Goal: Information Seeking & Learning: Compare options

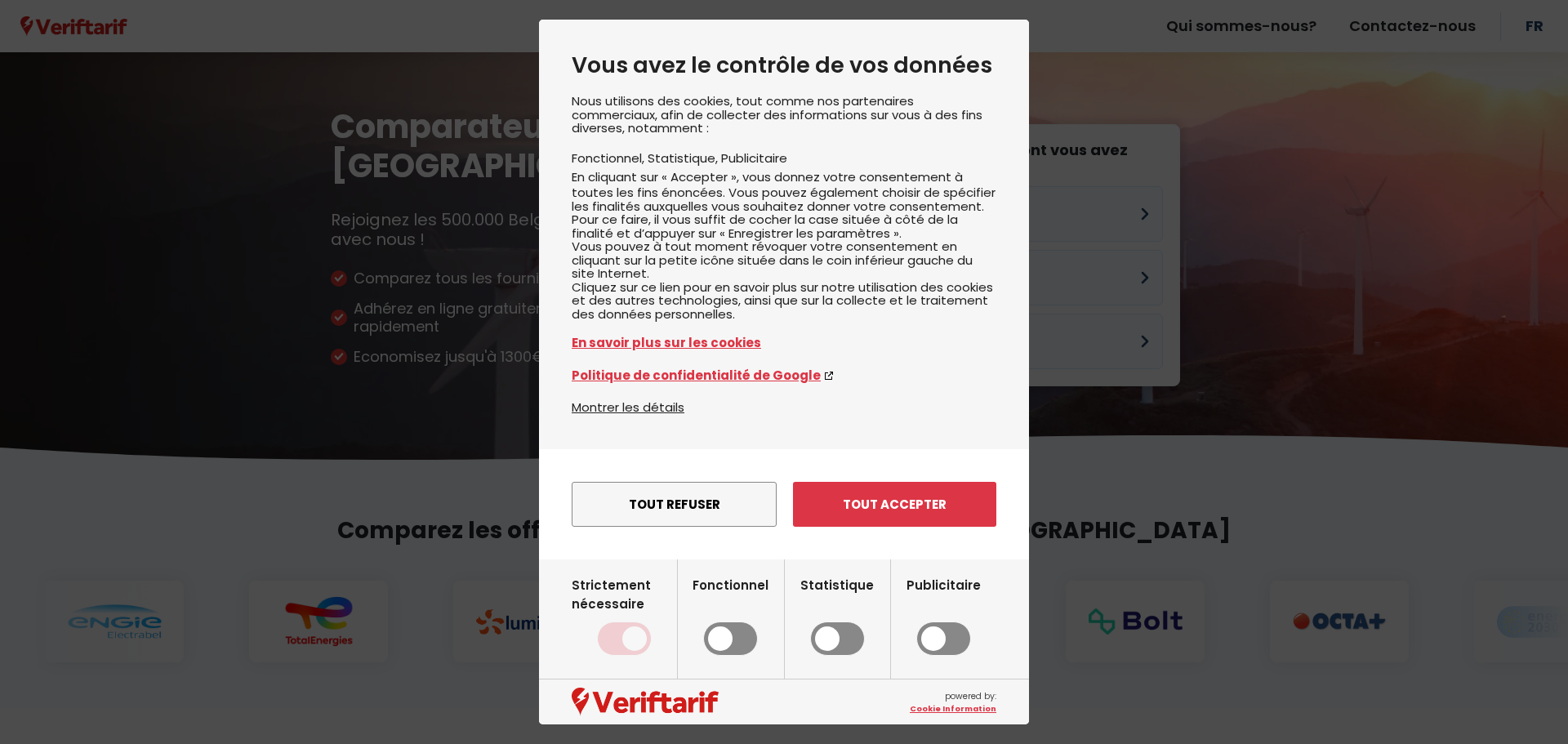
click at [839, 527] on button "Tout accepter" at bounding box center [895, 504] width 204 height 45
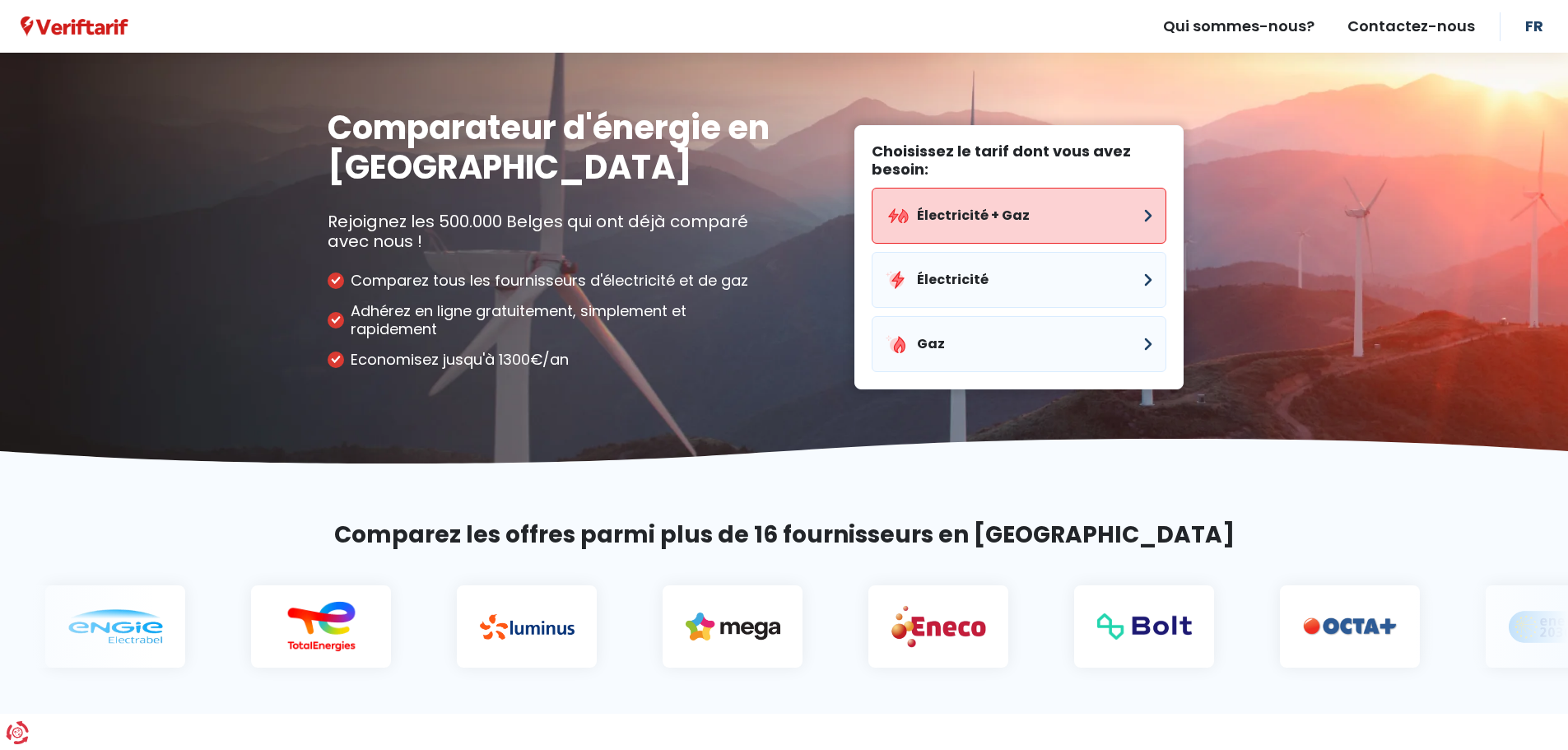
click at [1011, 213] on button "Électricité + Gaz" at bounding box center [1018, 215] width 294 height 56
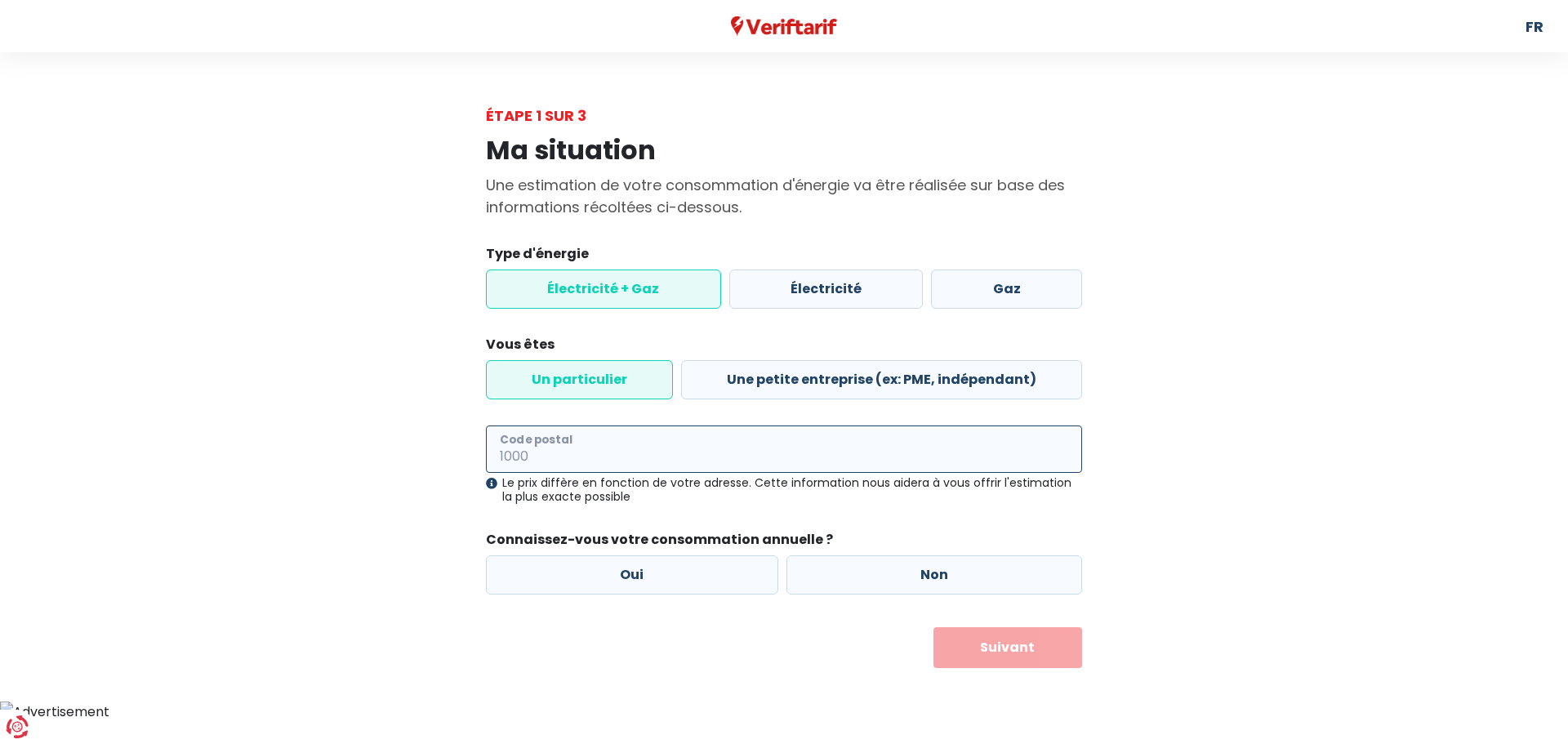
click at [630, 443] on input "Code postal" at bounding box center [783, 448] width 596 height 47
type input "1400"
click at [663, 575] on label "Oui" at bounding box center [631, 575] width 292 height 40
click at [663, 575] on input "Oui" at bounding box center [631, 575] width 292 height 40
radio input "true"
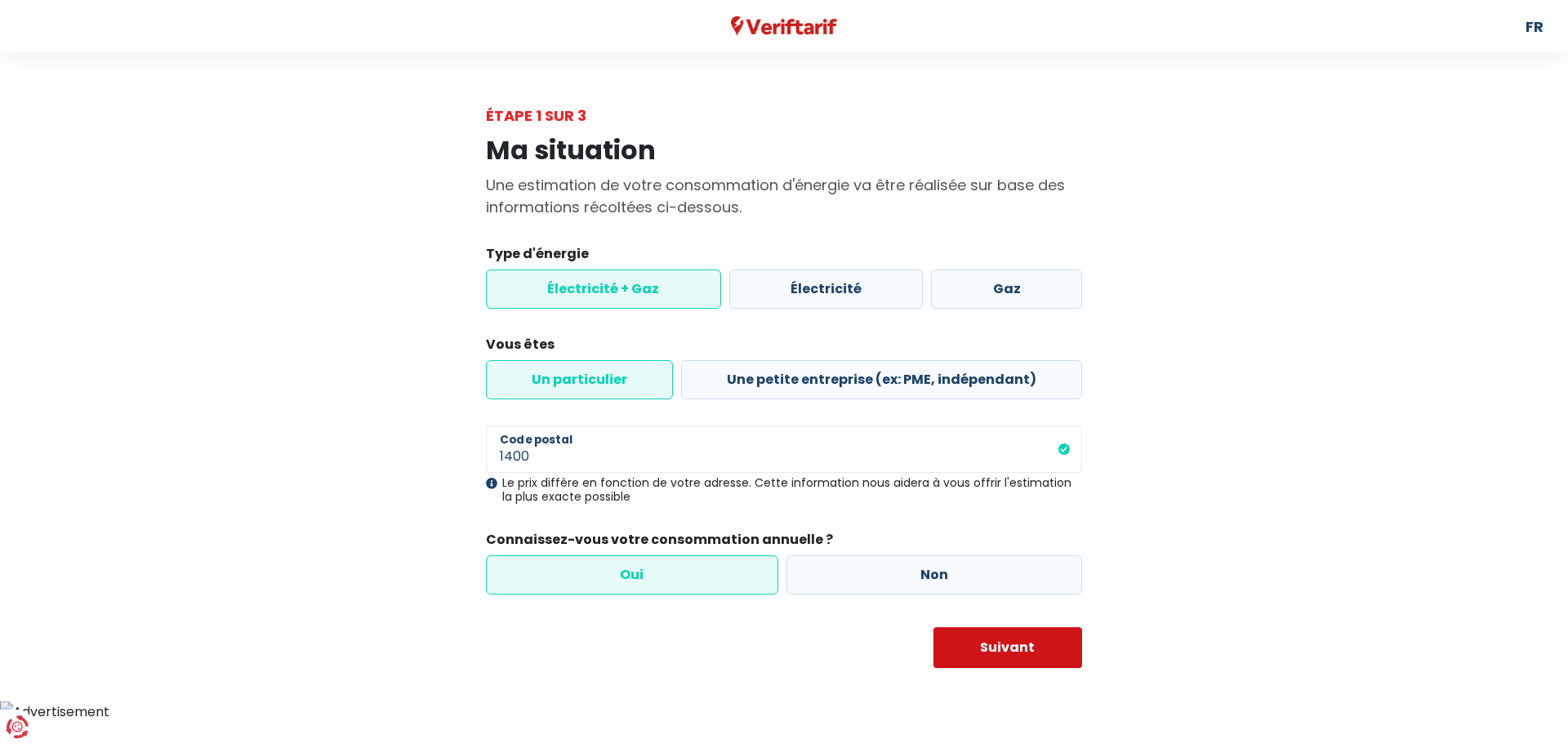
click at [1000, 645] on button "Suivant" at bounding box center [1008, 647] width 149 height 41
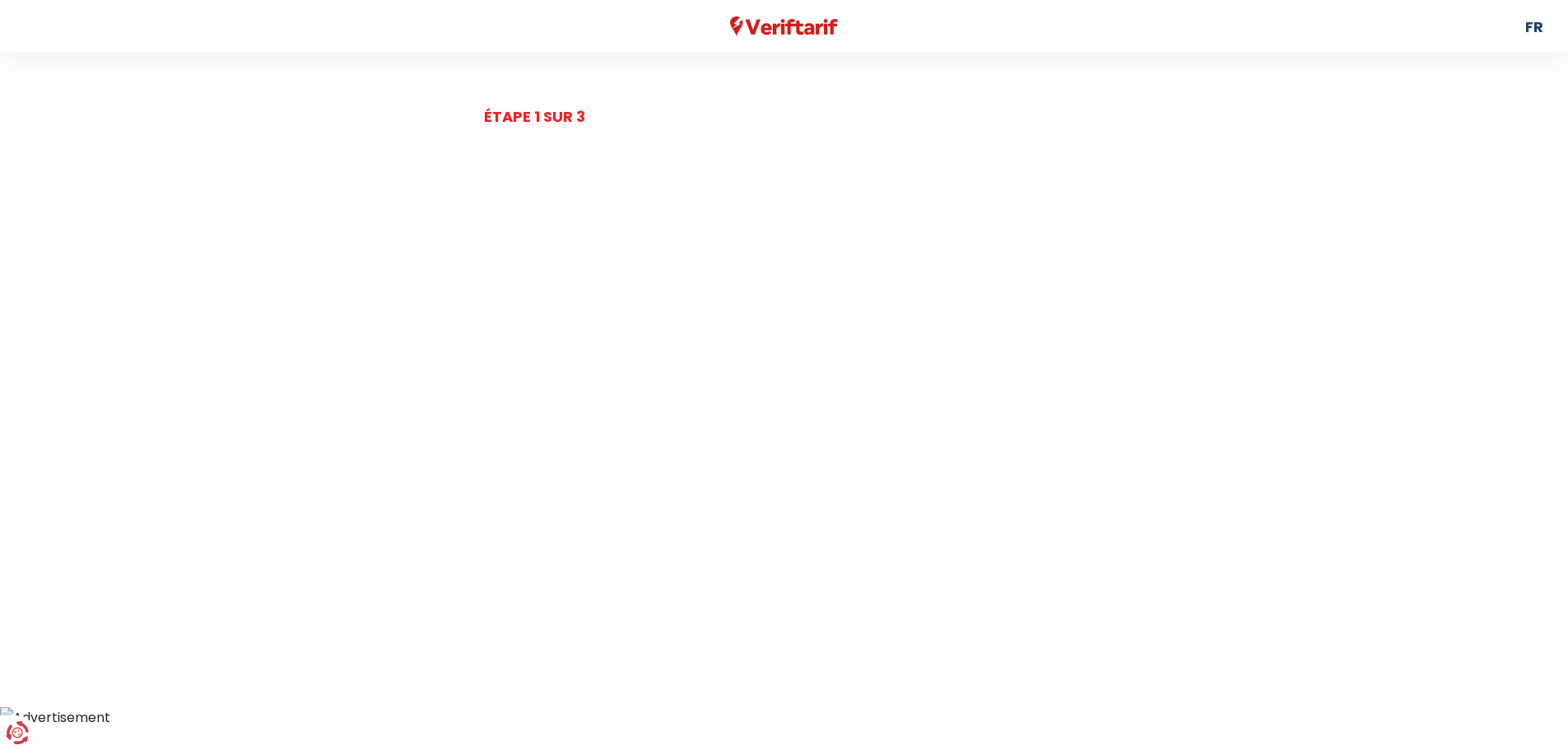
select select
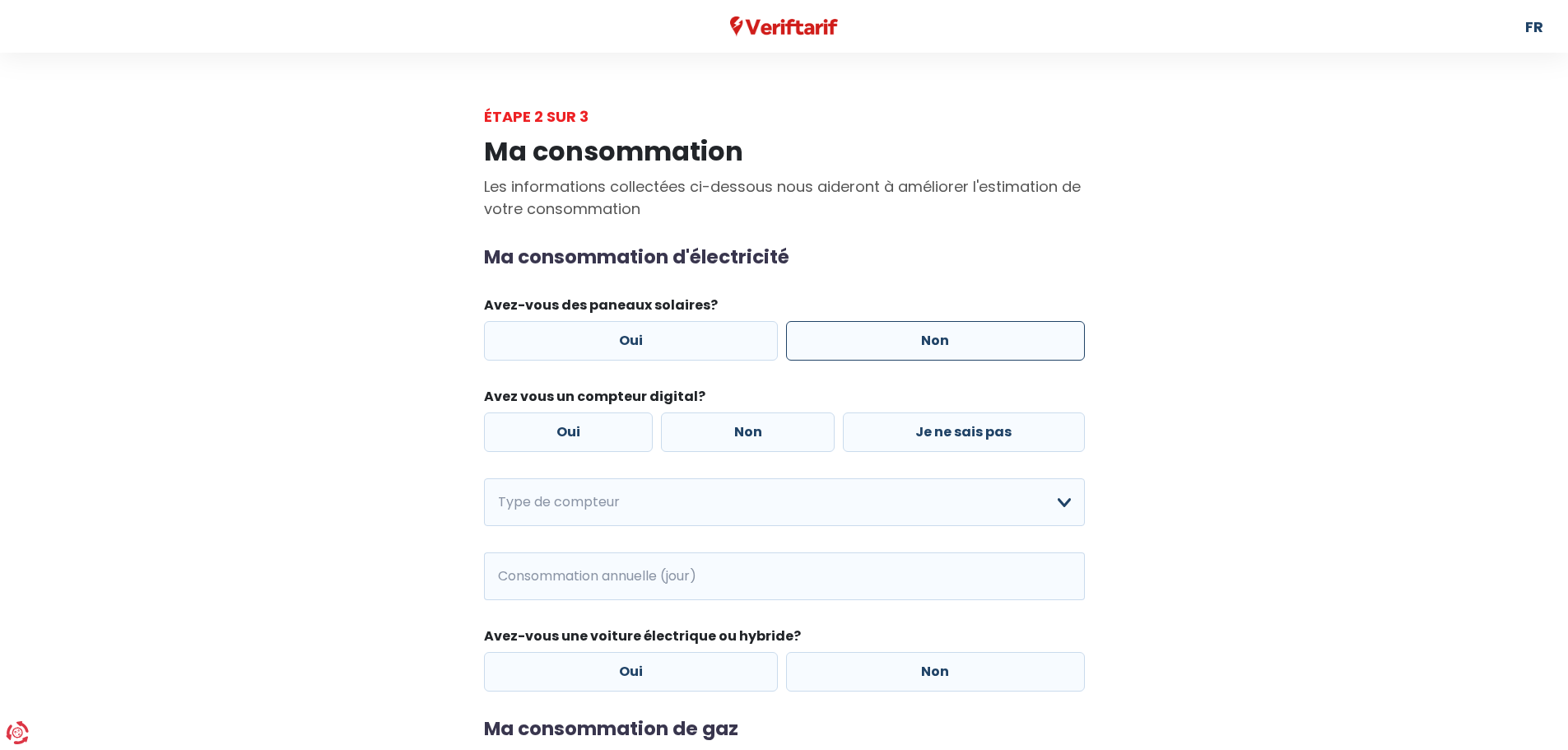
click at [903, 334] on label "Non" at bounding box center [936, 341] width 299 height 40
click at [903, 334] on input "Non" at bounding box center [936, 341] width 299 height 40
radio input "true"
click at [731, 434] on label "Non" at bounding box center [747, 432] width 174 height 40
click at [731, 434] on input "Non" at bounding box center [747, 432] width 174 height 40
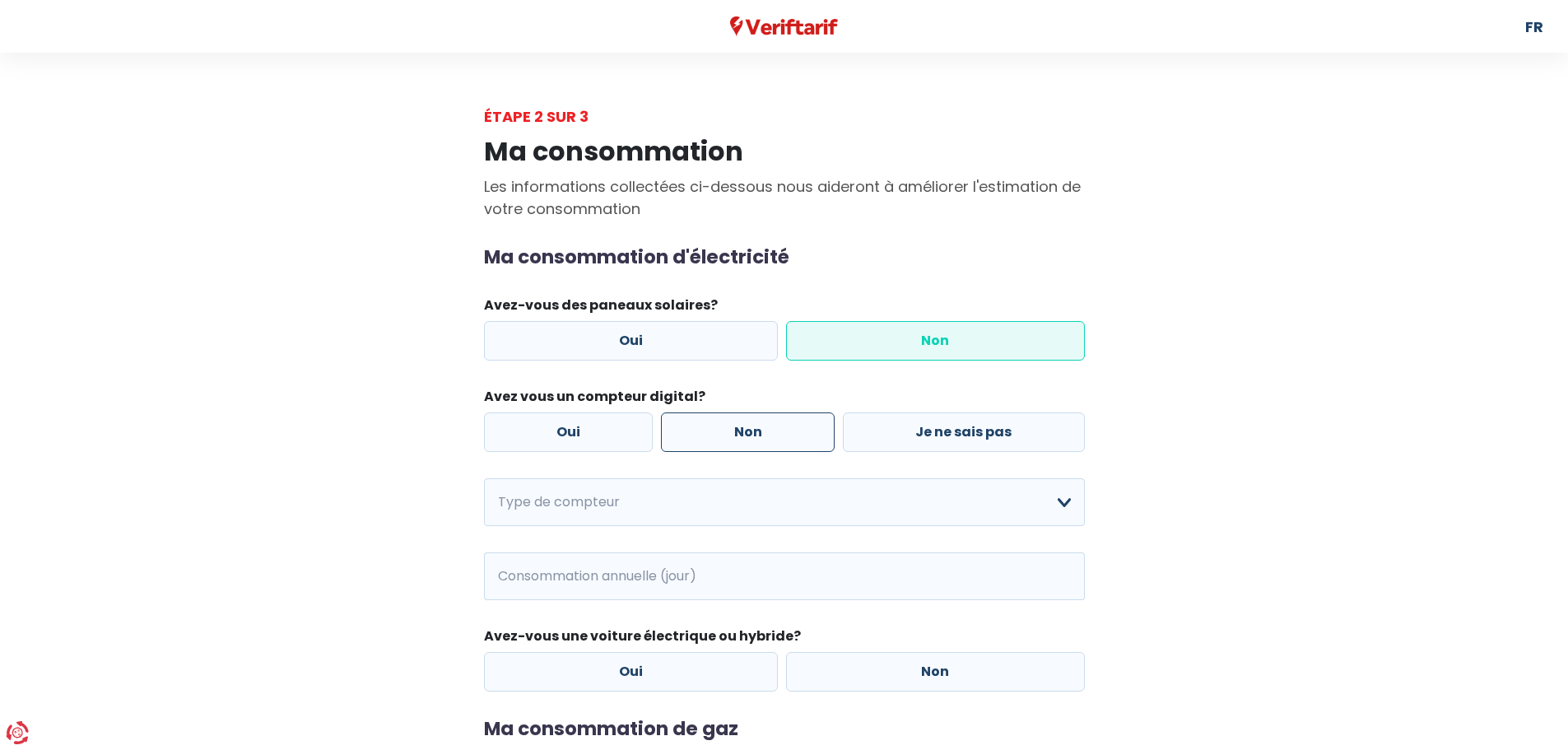
radio input "true"
click at [1063, 501] on select "Mono-horaire Bi-horaire Mono-horaire + exclusif nuit Bi-horaire + exclusif nuit…" at bounding box center [784, 501] width 601 height 47
select select "day_night_bi_hourly"
click at [484, 478] on select "Mono-horaire Bi-horaire Mono-horaire + exclusif nuit Bi-horaire + exclusif nuit…" at bounding box center [784, 501] width 601 height 47
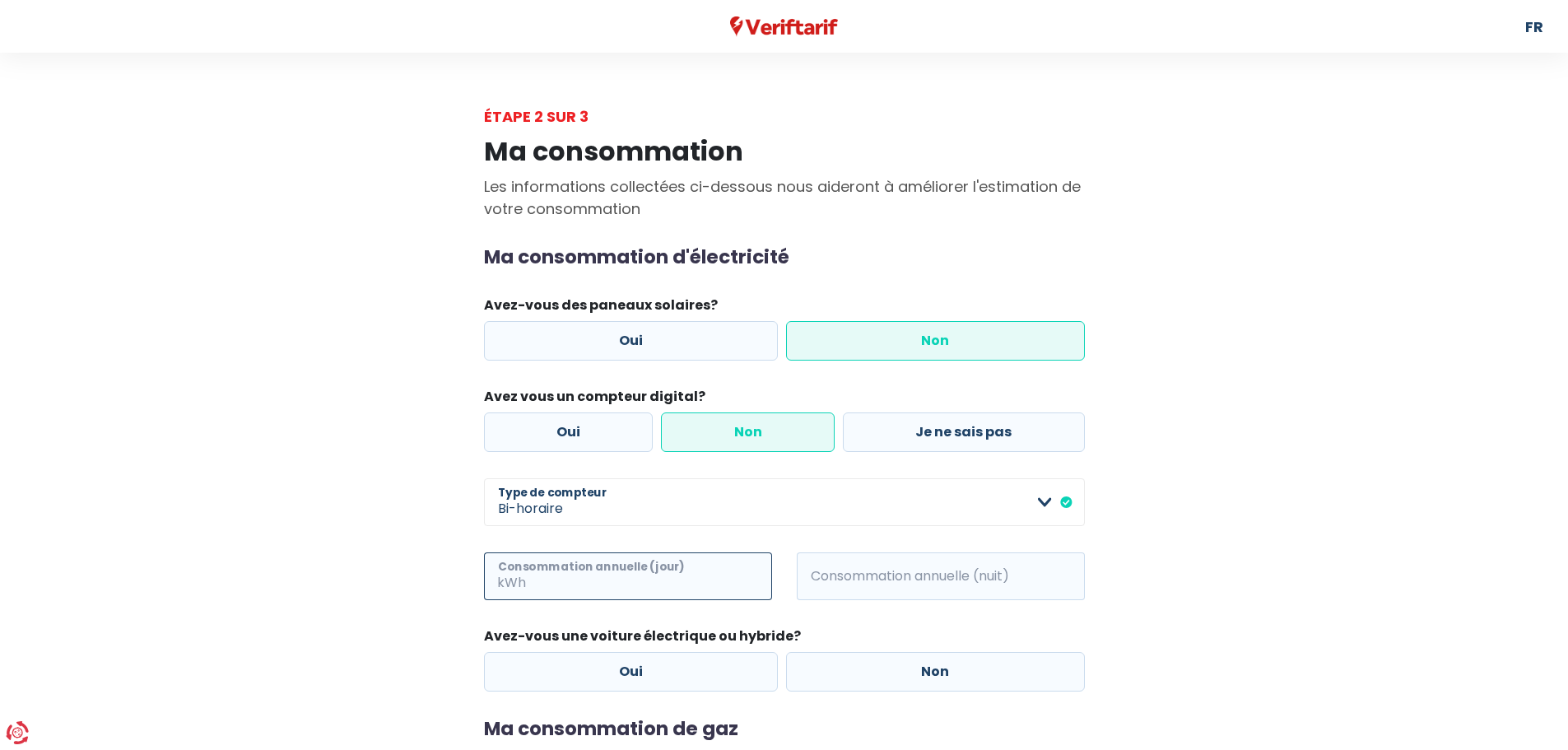
click at [612, 579] on input "Consommation annuelle (jour)" at bounding box center [651, 575] width 243 height 47
type input "800"
click at [916, 576] on input "Consommation annuelle (nuit)" at bounding box center [964, 575] width 243 height 47
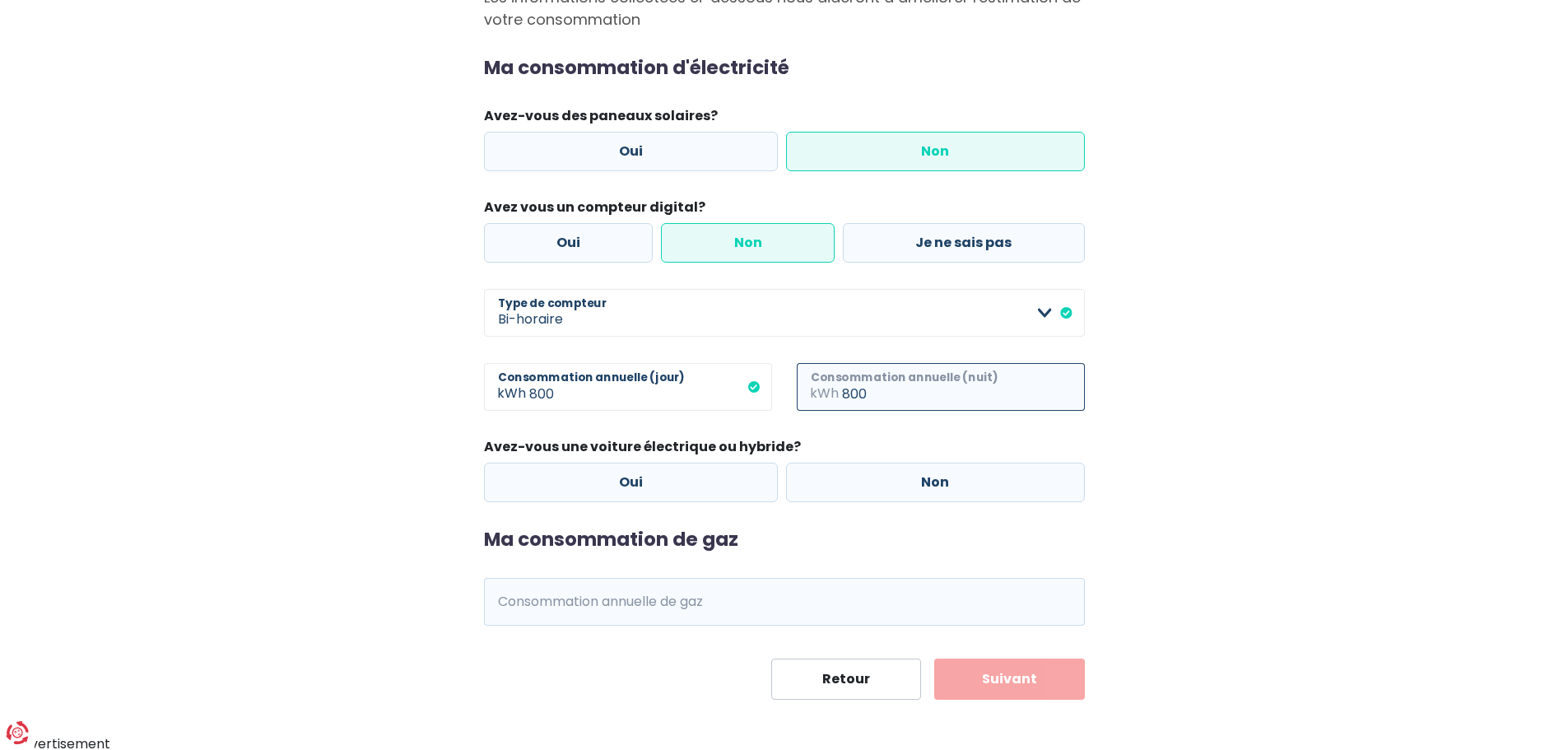
scroll to position [192, 0]
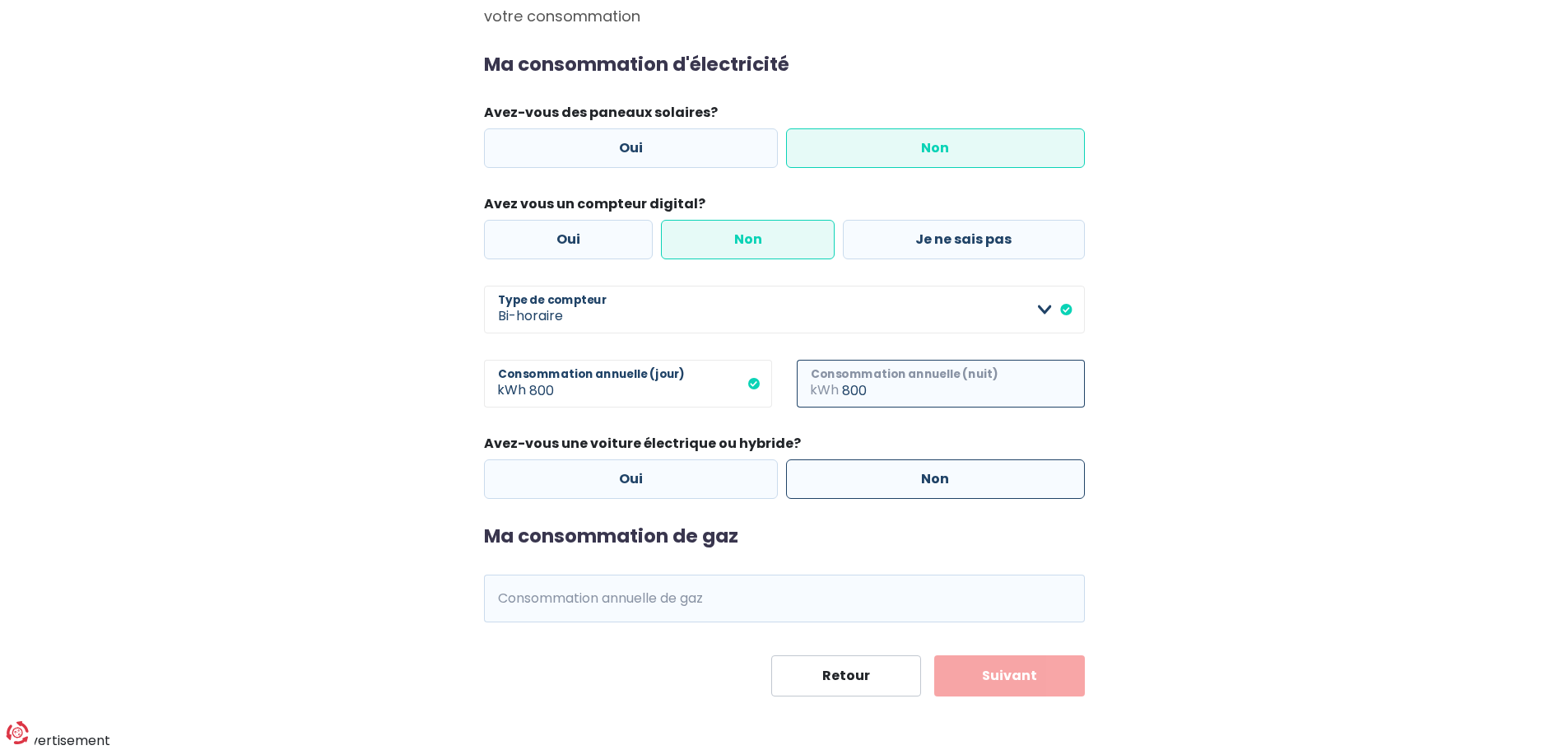
type input "800"
click at [966, 482] on label "Non" at bounding box center [936, 479] width 299 height 40
click at [966, 482] on input "Non" at bounding box center [936, 479] width 299 height 40
radio input "true"
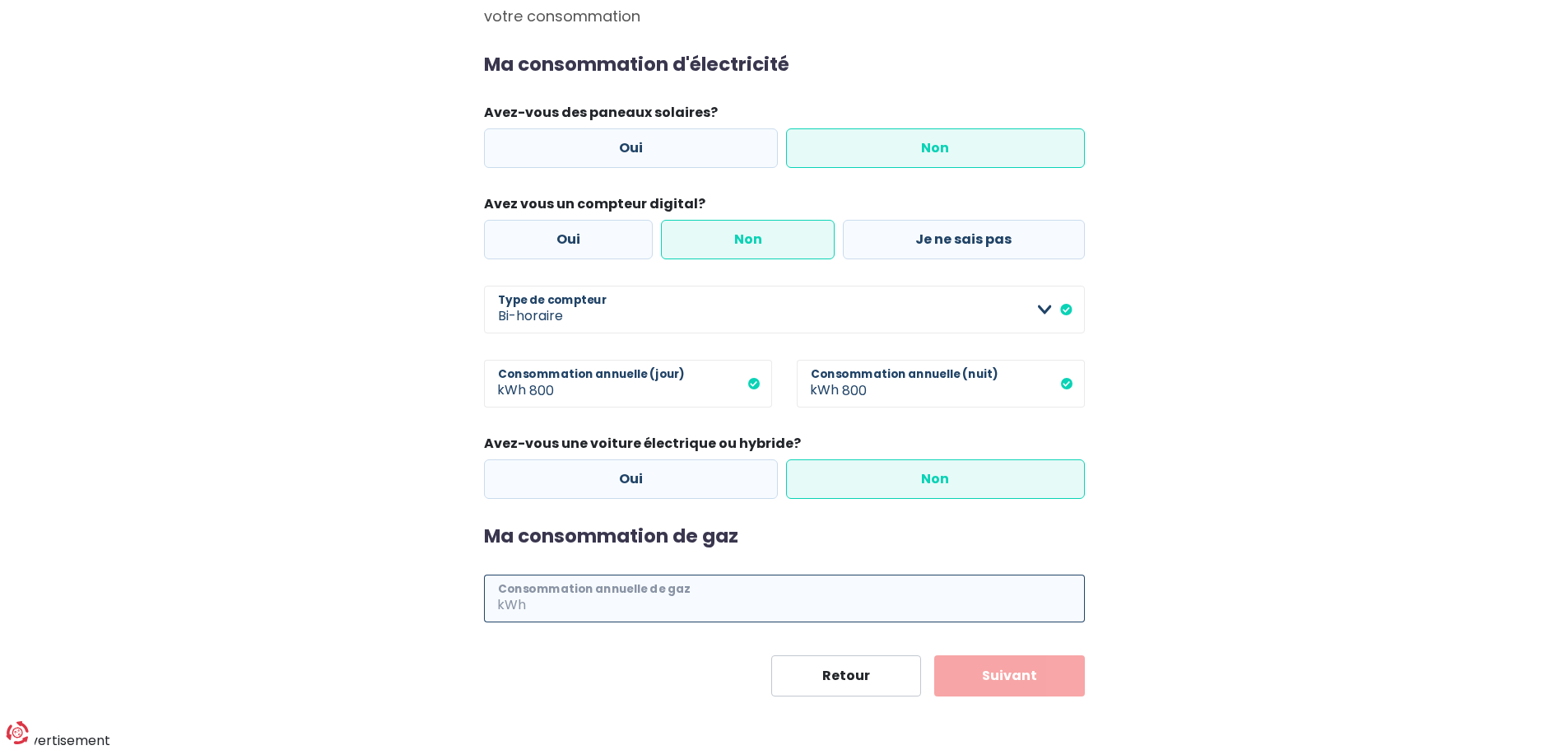
click at [699, 600] on input "Consommation annuelle de gaz" at bounding box center [807, 598] width 555 height 47
type input "16500"
click at [985, 683] on button "Suivant" at bounding box center [1009, 676] width 150 height 41
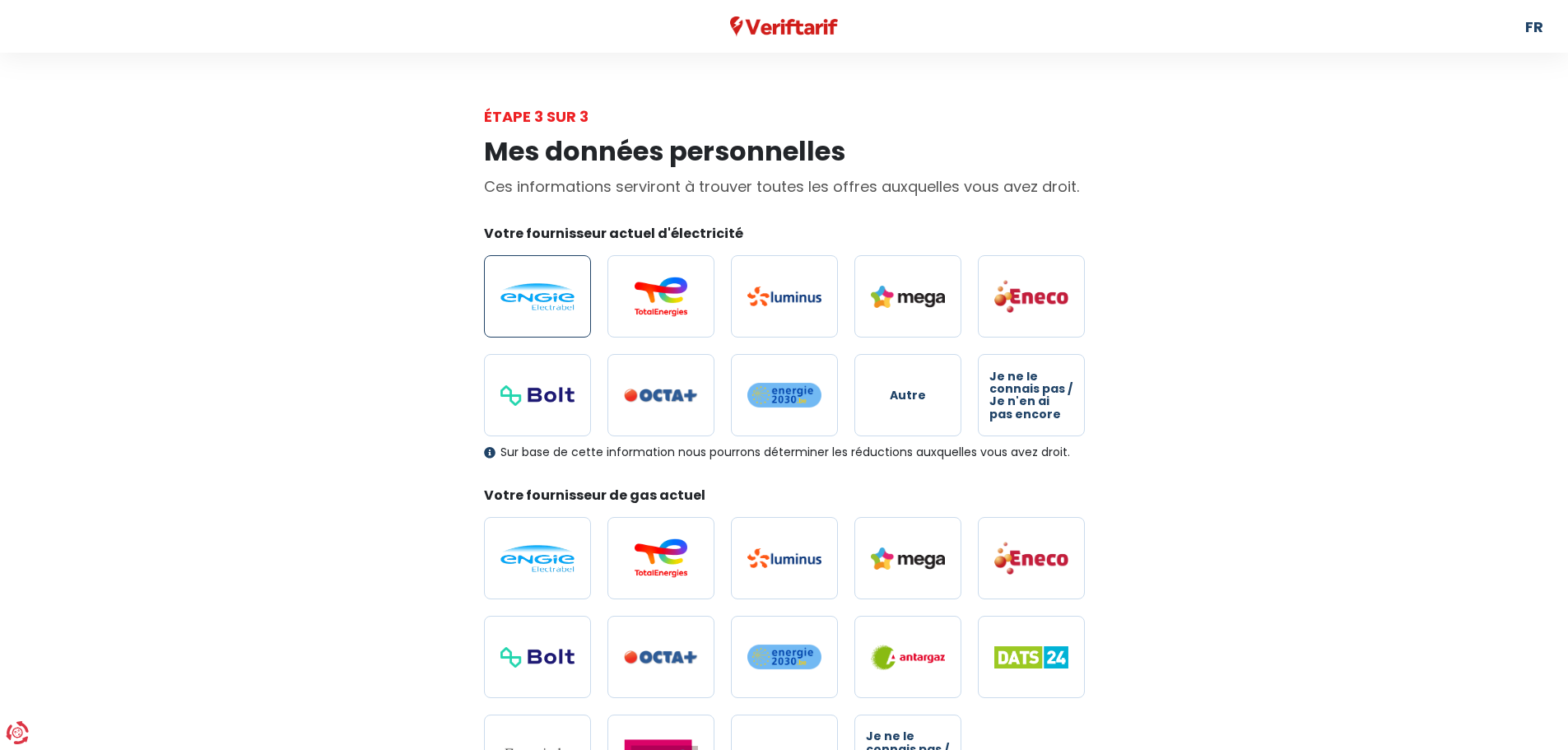
click at [534, 293] on img at bounding box center [538, 296] width 74 height 27
click at [534, 293] on input "radio" at bounding box center [537, 296] width 107 height 83
radio input "true"
click at [537, 572] on label at bounding box center [537, 558] width 107 height 83
click at [537, 572] on input "radio" at bounding box center [537, 558] width 107 height 83
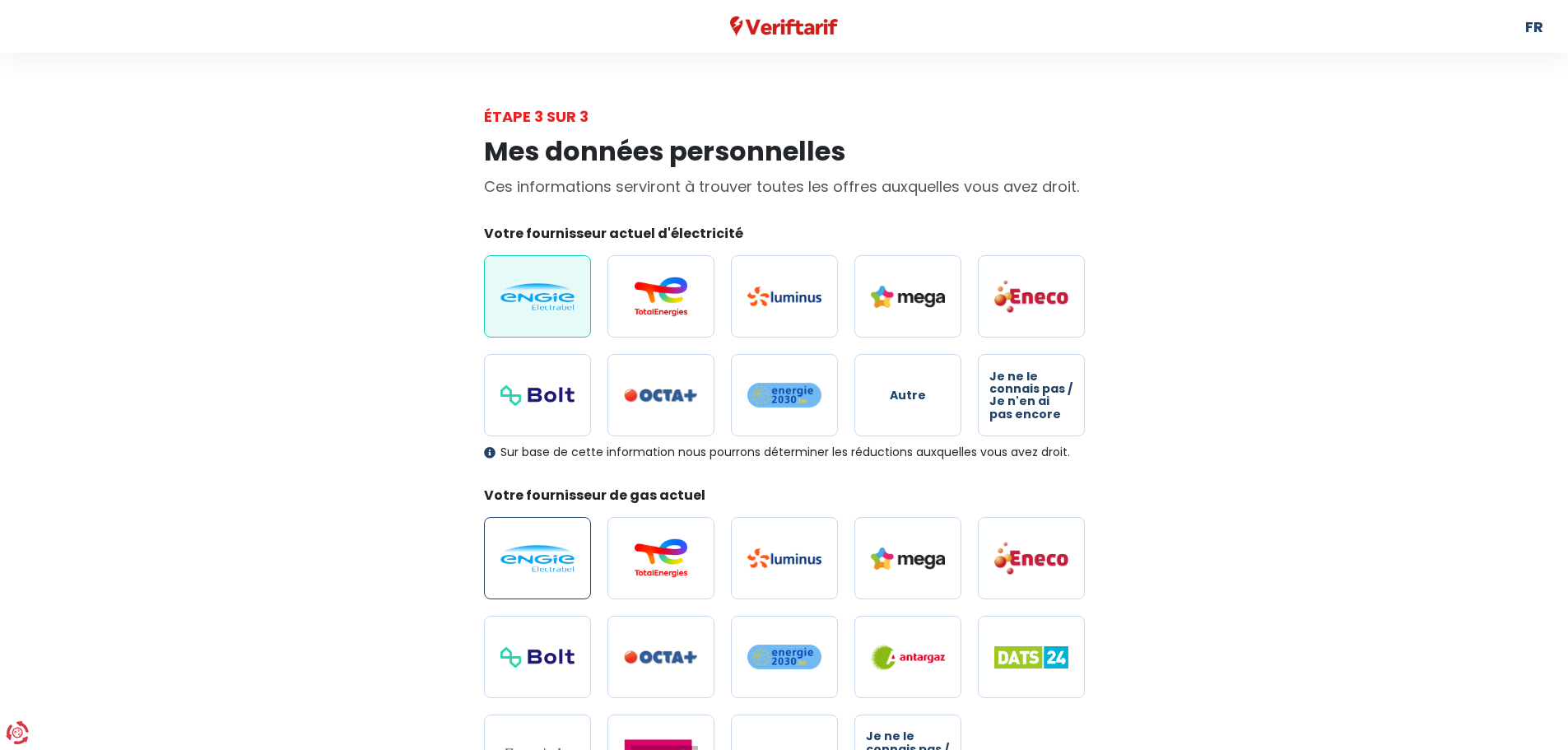
radio input "true"
click at [1023, 380] on span "Je ne le connais pas / Je n'en ai pas encore" at bounding box center [1031, 395] width 84 height 51
click at [1023, 380] on input "Je ne le connais pas / Je n'en ai pas encore" at bounding box center [1030, 394] width 107 height 83
radio input "true"
radio input "false"
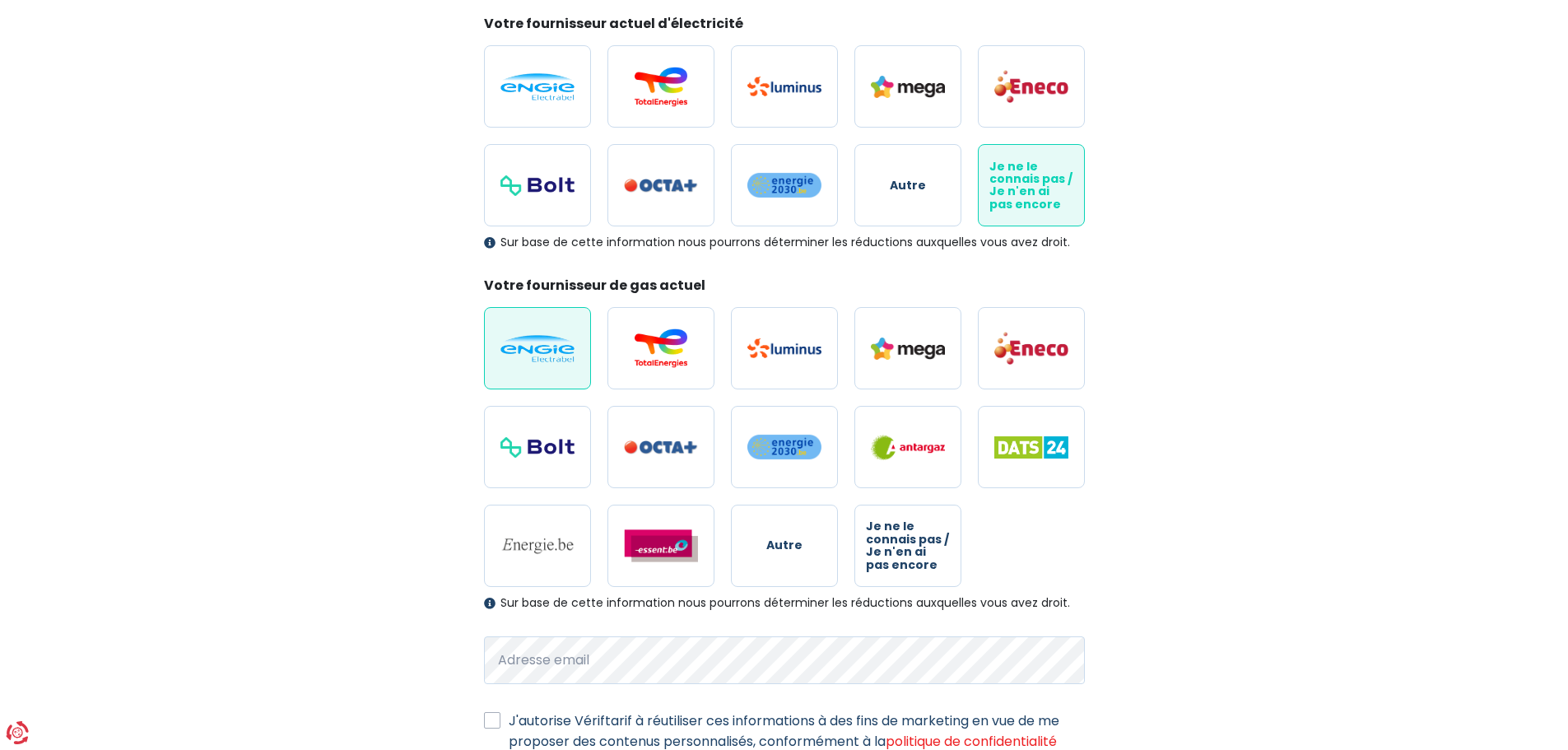
scroll to position [247, 0]
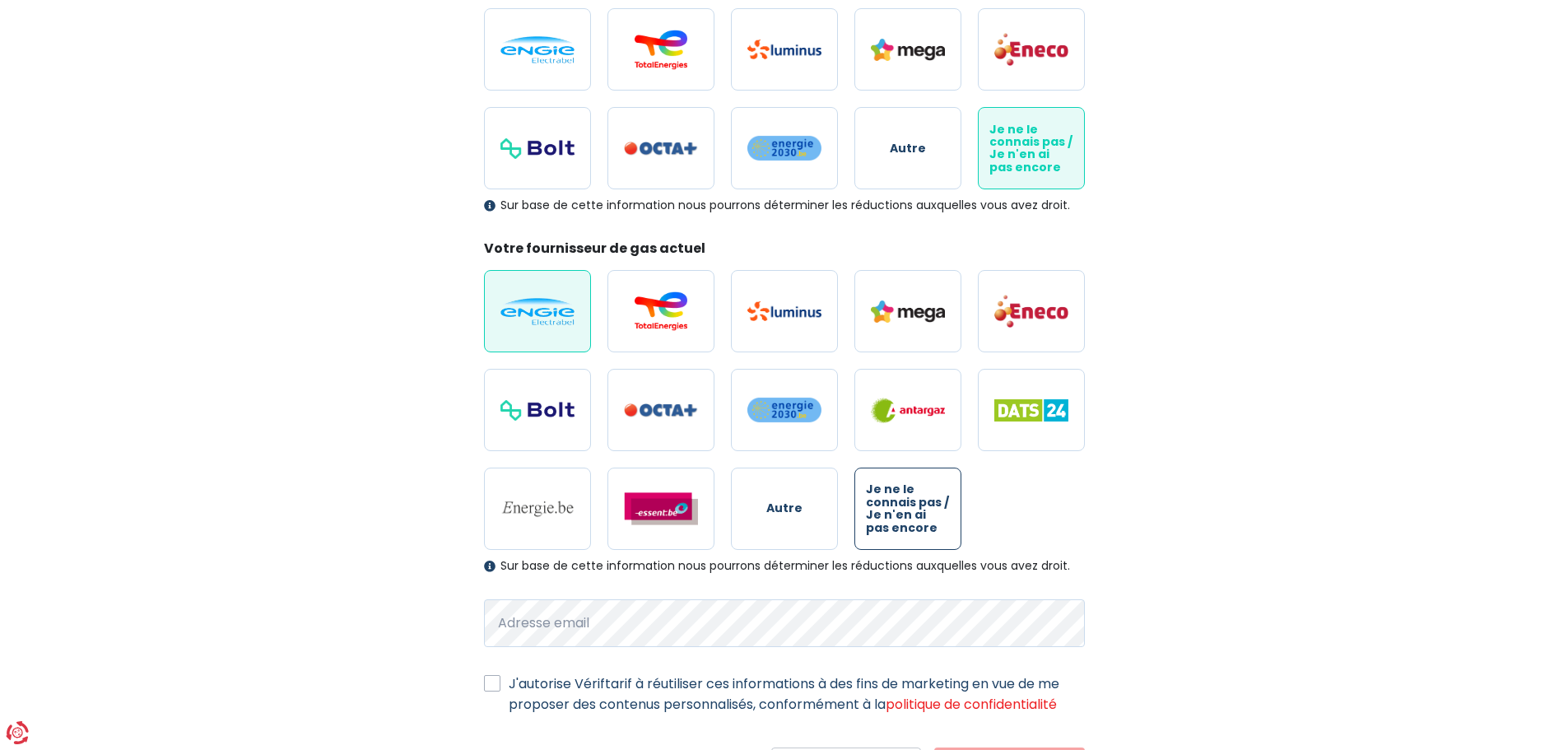
click at [905, 501] on span "Je ne le connais pas / Je n'en ai pas encore" at bounding box center [908, 508] width 84 height 51
click at [905, 501] on input "Je ne le connais pas / Je n'en ai pas encore" at bounding box center [907, 509] width 107 height 83
radio input "true"
radio input "false"
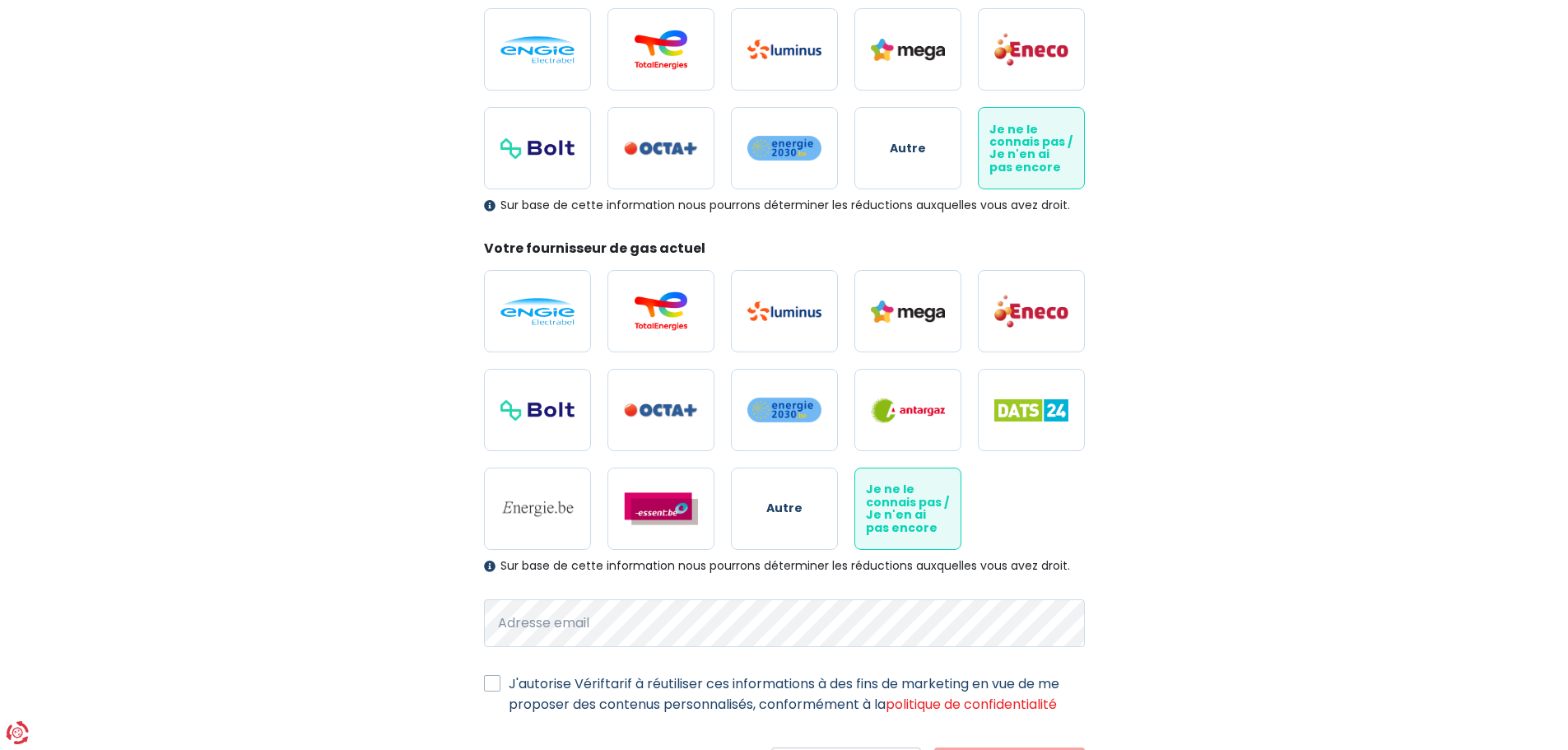
scroll to position [339, 0]
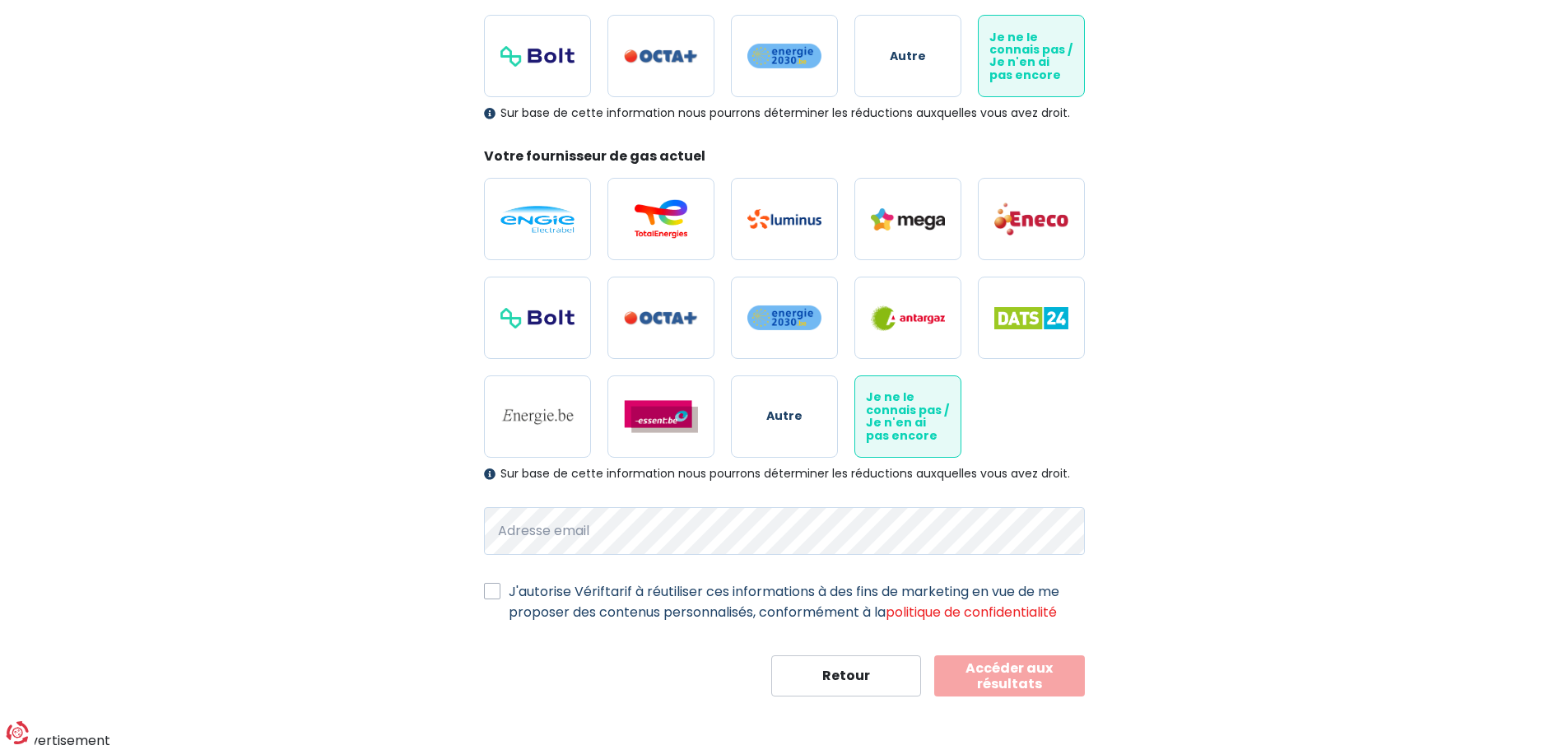
click at [509, 590] on label "J'autorise Vériftarif à réutiliser ces informations à des fins de marketing en …" at bounding box center [797, 601] width 577 height 41
click at [492, 590] on input "J'autorise Vériftarif à réutiliser ces informations à des fins de marketing en …" at bounding box center [492, 589] width 17 height 17
checkbox input "true"
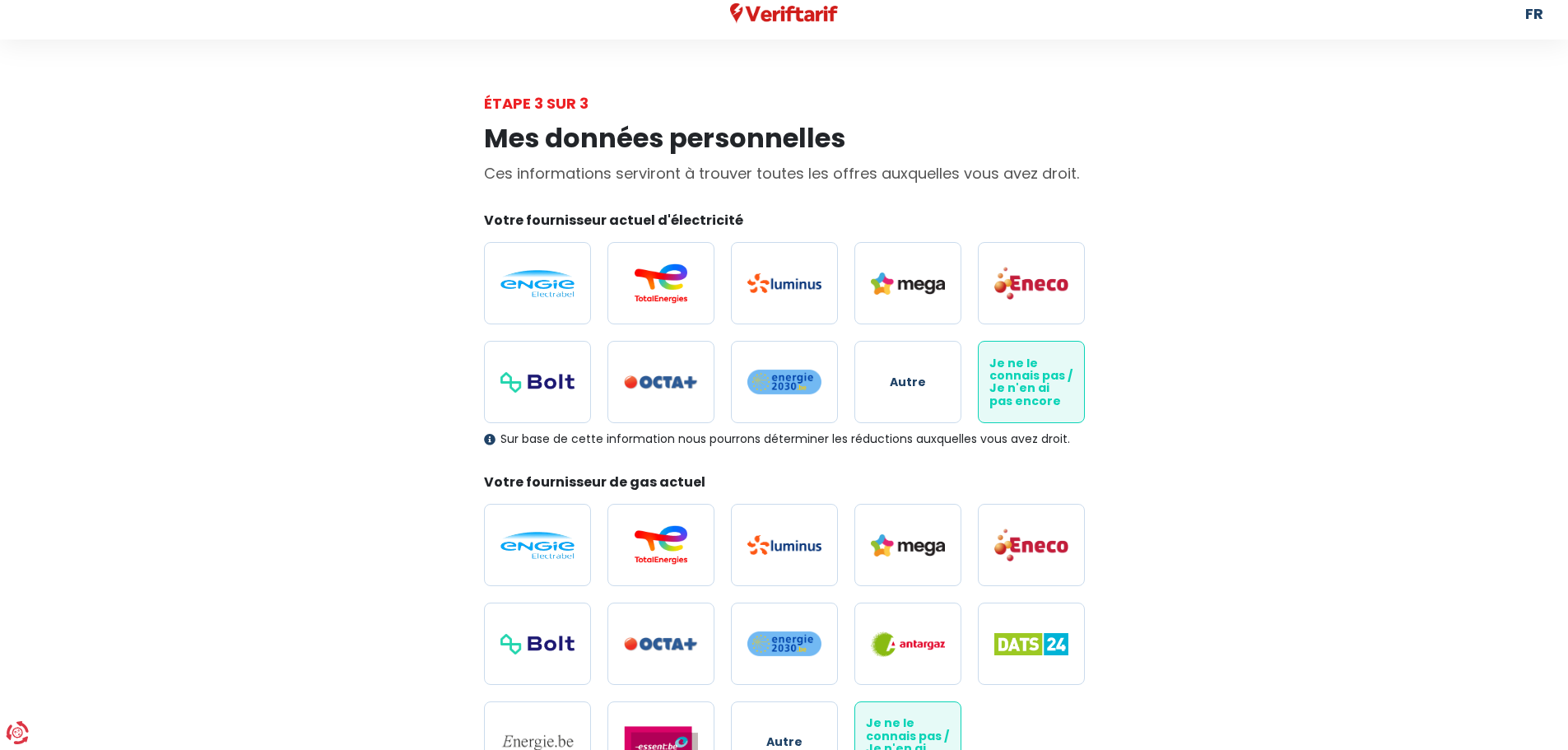
scroll to position [0, 0]
